Goal: Task Accomplishment & Management: Manage account settings

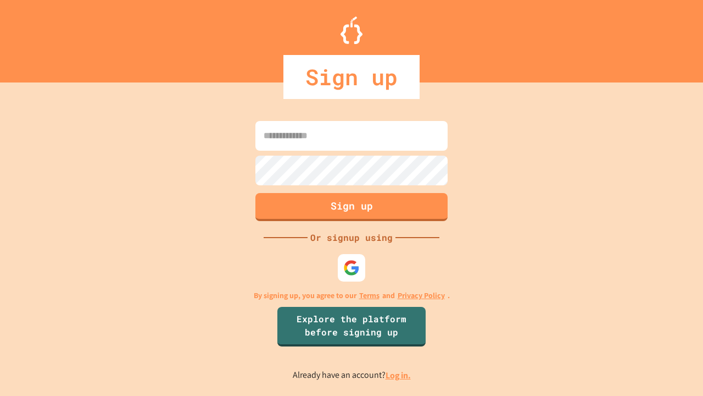
click at [399, 375] on link "Log in." at bounding box center [398, 375] width 25 height 12
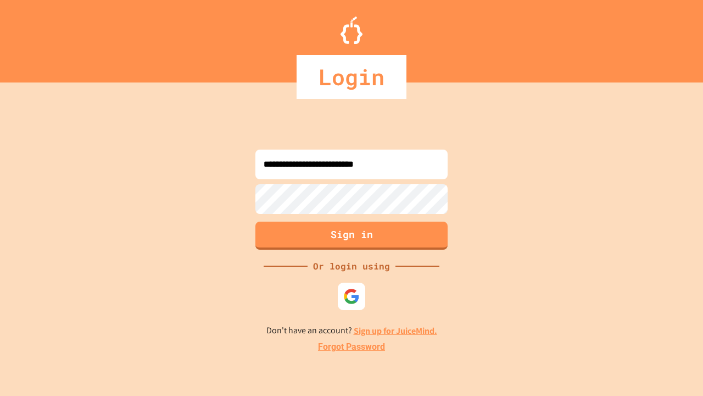
type input "**********"
